Goal: Information Seeking & Learning: Find specific fact

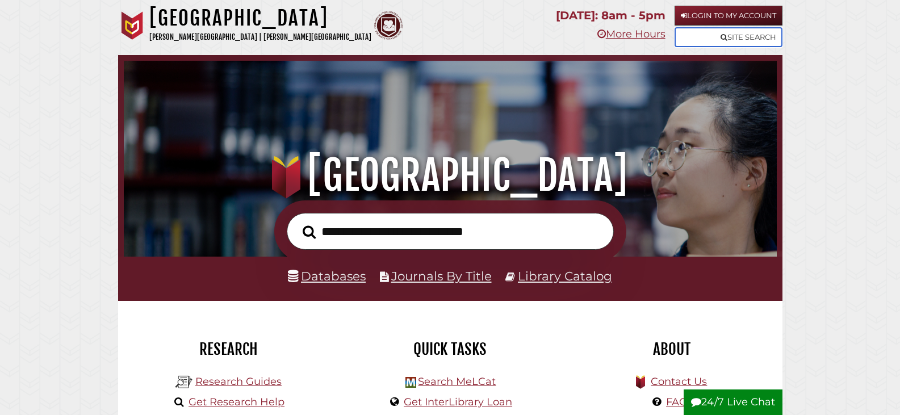
click at [746, 37] on link "Site Search" at bounding box center [728, 37] width 108 height 20
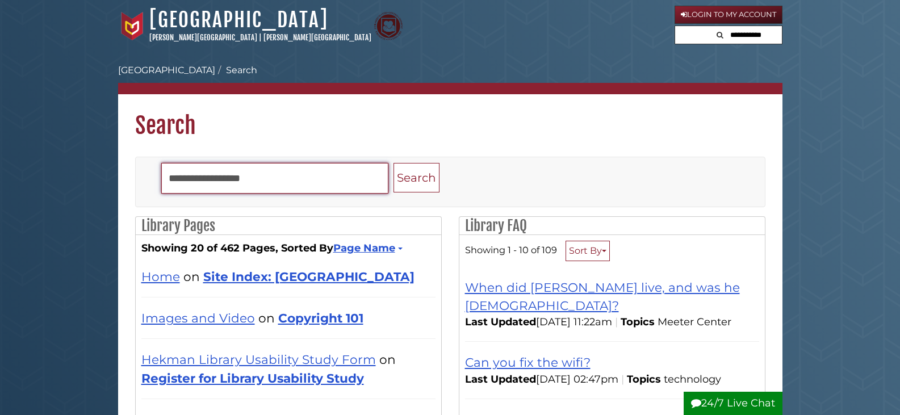
click at [239, 182] on input "Search" at bounding box center [274, 178] width 227 height 31
type input "****"
click at [393, 163] on button "Search" at bounding box center [416, 178] width 46 height 30
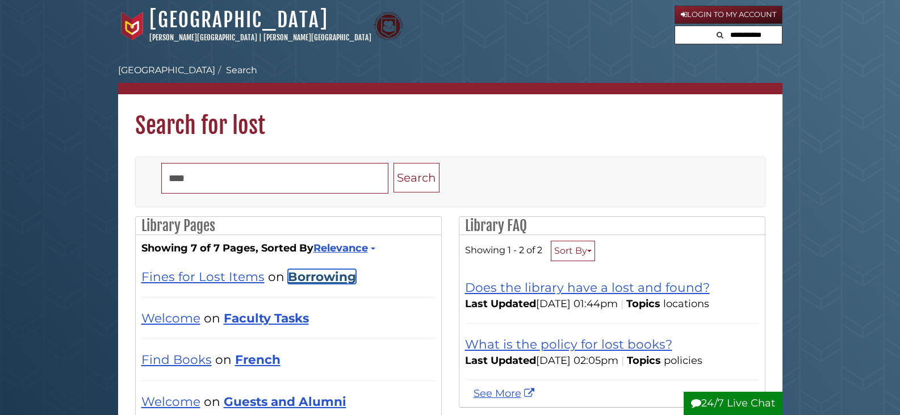
click at [305, 274] on link "Borrowing" at bounding box center [322, 276] width 68 height 15
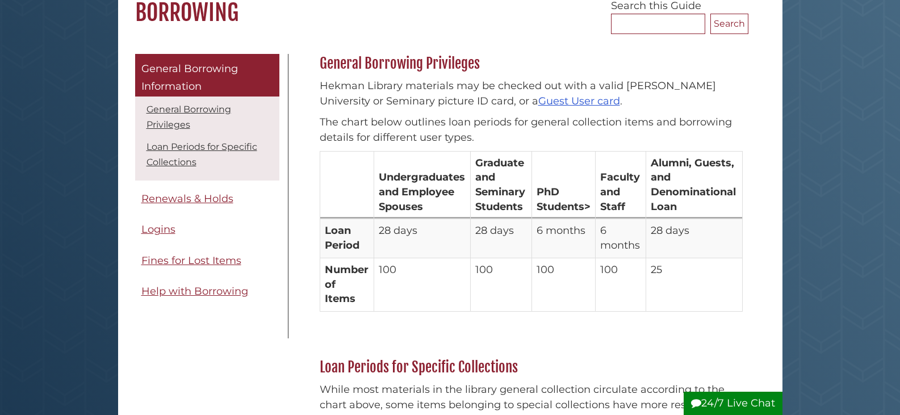
scroll to position [114, 0]
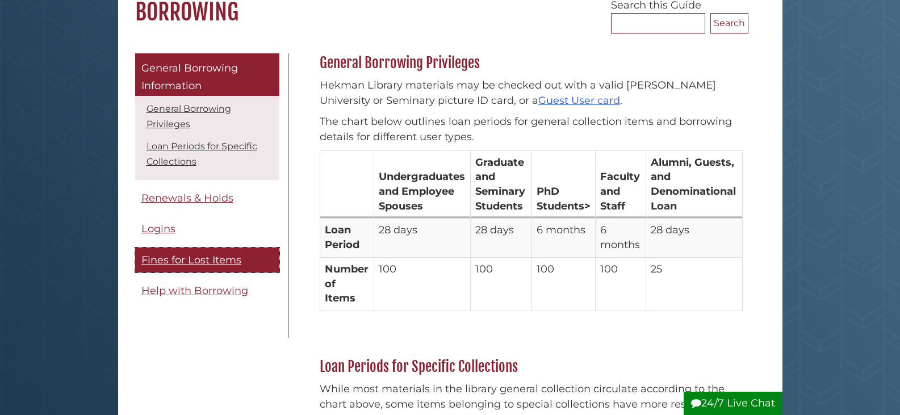
click at [194, 268] on link "Fines for Lost Items" at bounding box center [207, 260] width 144 height 26
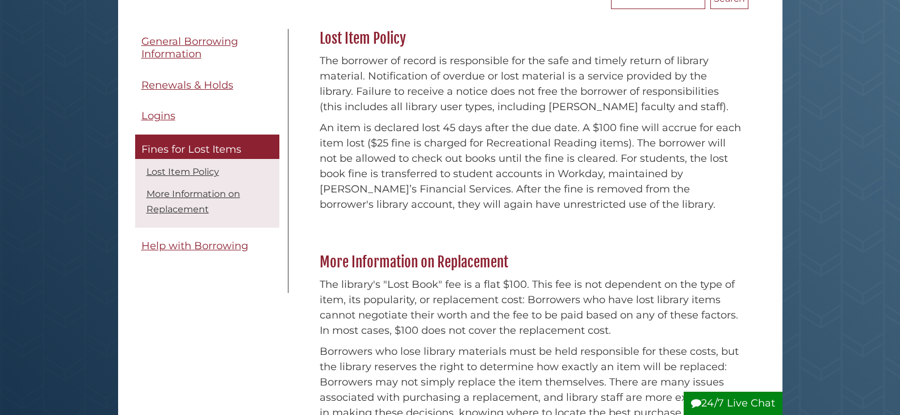
scroll to position [284, 0]
